Goal: Information Seeking & Learning: Understand process/instructions

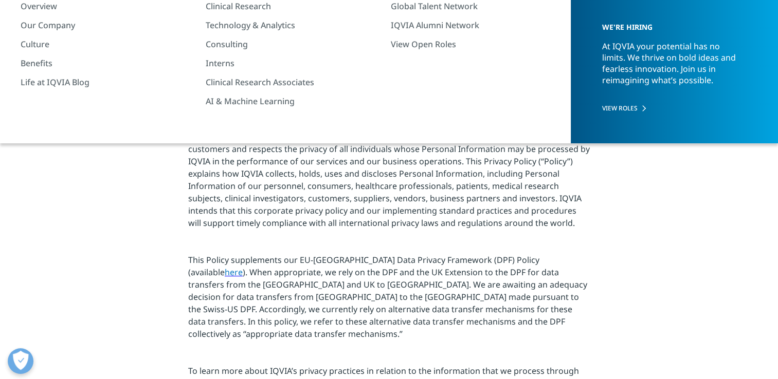
scroll to position [123, 0]
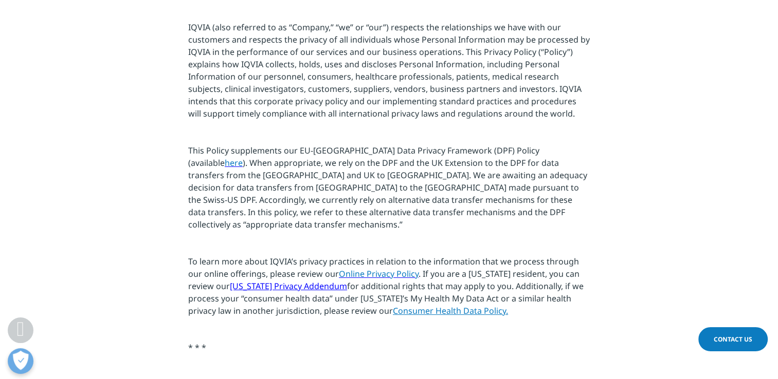
scroll to position [232, 0]
click at [243, 157] on span "here" at bounding box center [234, 162] width 18 height 11
